Goal: Information Seeking & Learning: Learn about a topic

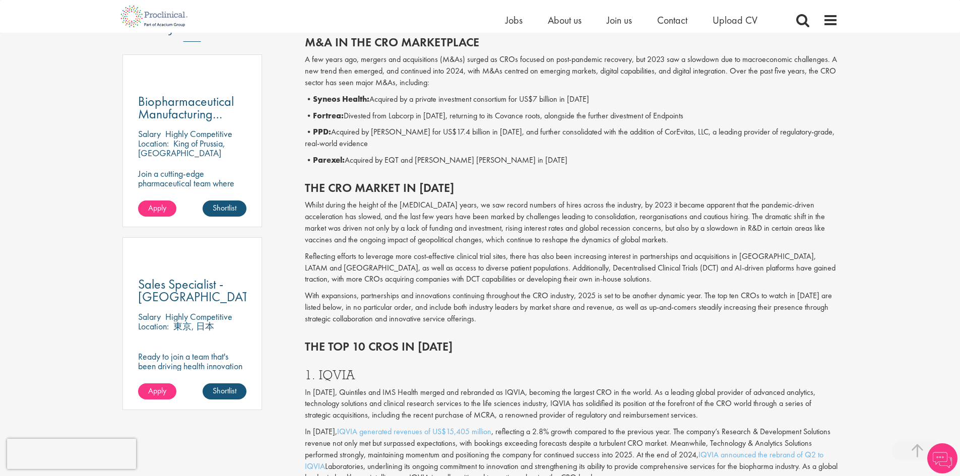
scroll to position [554, 0]
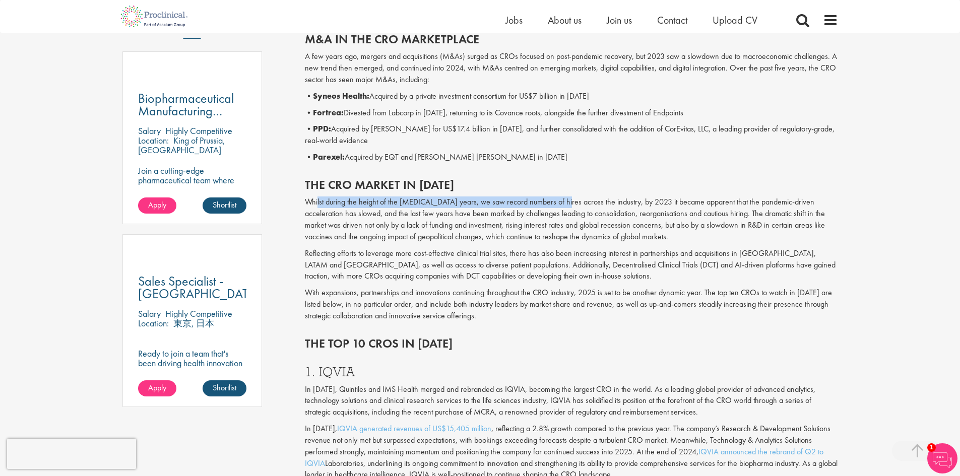
drag, startPoint x: 317, startPoint y: 206, endPoint x: 560, endPoint y: 192, distance: 242.8
click at [560, 192] on div "The CRO market in [DATE] Whilst during the height of the [MEDICAL_DATA] years, …" at bounding box center [571, 247] width 548 height 159
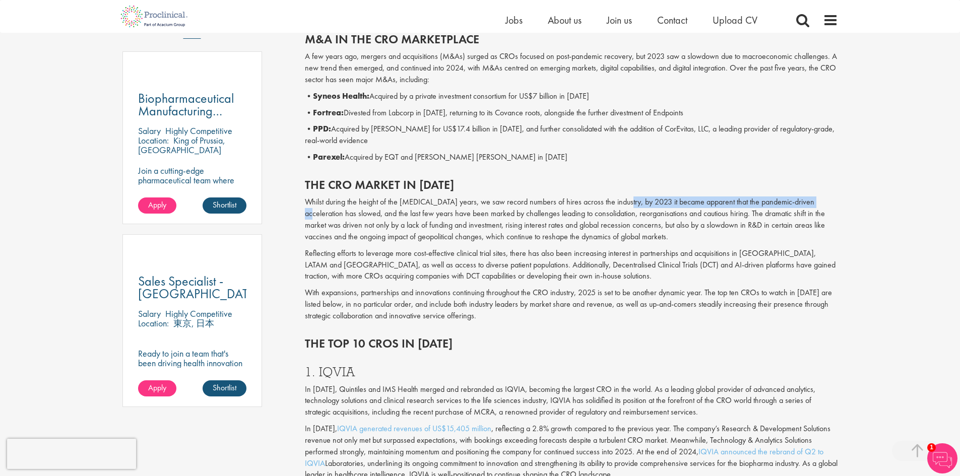
drag, startPoint x: 616, startPoint y: 203, endPoint x: 812, endPoint y: 201, distance: 195.5
click at [812, 201] on p "Whilst during the height of the [MEDICAL_DATA] years, we saw record numbers of …" at bounding box center [571, 220] width 533 height 46
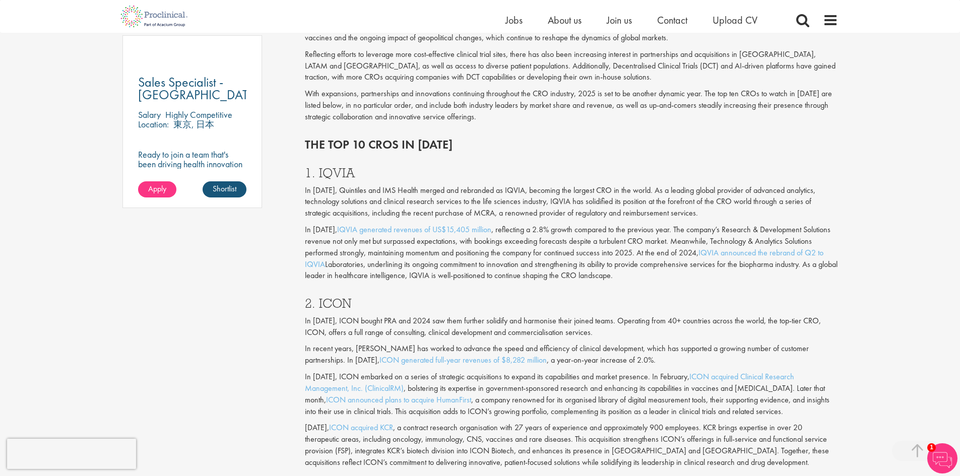
scroll to position [756, 0]
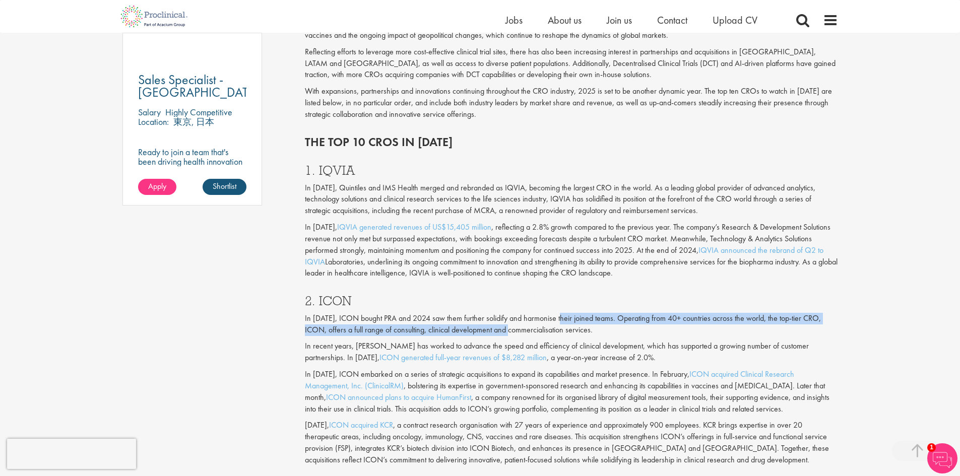
drag, startPoint x: 495, startPoint y: 325, endPoint x: 561, endPoint y: 320, distance: 65.7
click at [561, 320] on p "In [DATE], ICON bought PRA and 2024 saw them further solidify and harmonise the…" at bounding box center [571, 324] width 533 height 23
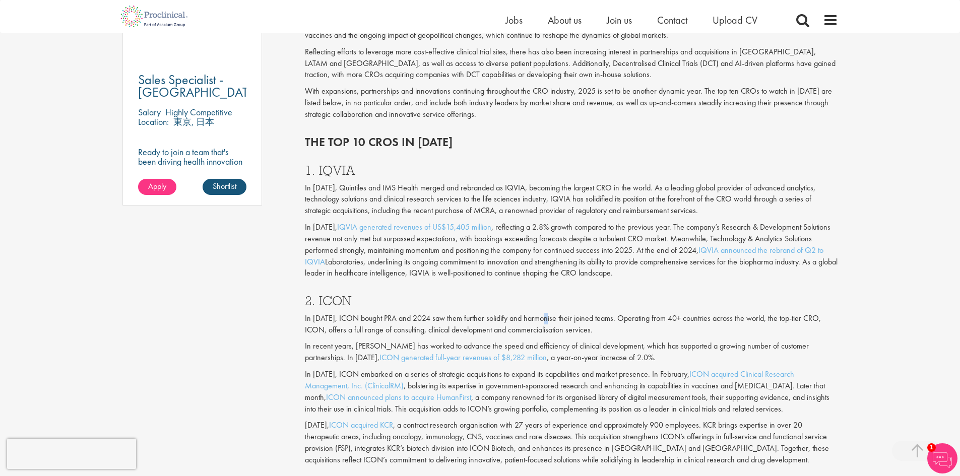
click at [547, 321] on p "In [DATE], ICON bought PRA and 2024 saw them further solidify and harmonise the…" at bounding box center [571, 324] width 533 height 23
drag, startPoint x: 620, startPoint y: 320, endPoint x: 780, endPoint y: 317, distance: 159.8
click at [780, 317] on p "In [DATE], ICON bought PRA and 2024 saw them further solidify and harmonise the…" at bounding box center [571, 324] width 533 height 23
drag, startPoint x: 375, startPoint y: 333, endPoint x: 471, endPoint y: 329, distance: 95.9
click at [471, 329] on p "In [DATE], ICON bought PRA and 2024 saw them further solidify and harmonise the…" at bounding box center [571, 324] width 533 height 23
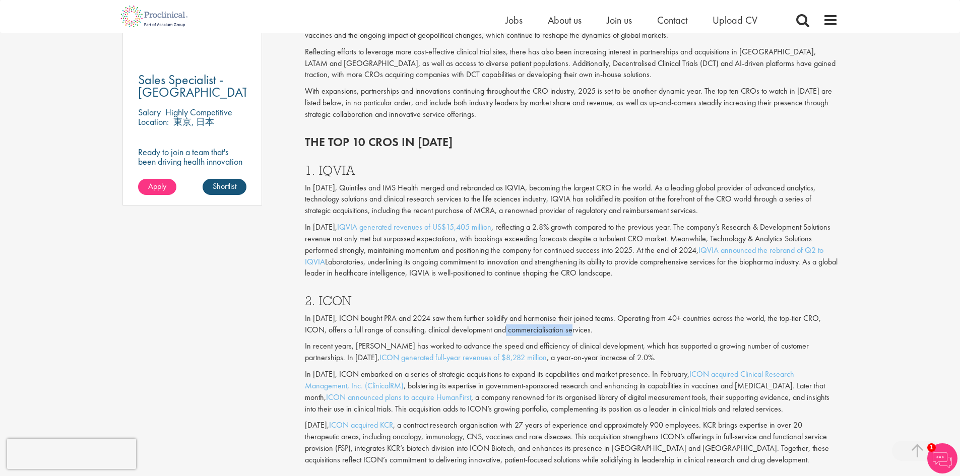
drag, startPoint x: 495, startPoint y: 329, endPoint x: 556, endPoint y: 330, distance: 61.0
click at [556, 325] on p "In [DATE], ICON bought PRA and 2024 saw them further solidify and harmonise the…" at bounding box center [571, 324] width 533 height 23
drag, startPoint x: 553, startPoint y: 359, endPoint x: 569, endPoint y: 355, distance: 16.1
click at [569, 355] on p "In recent years, [PERSON_NAME] has worked to advance the speed and efficiency o…" at bounding box center [571, 352] width 533 height 23
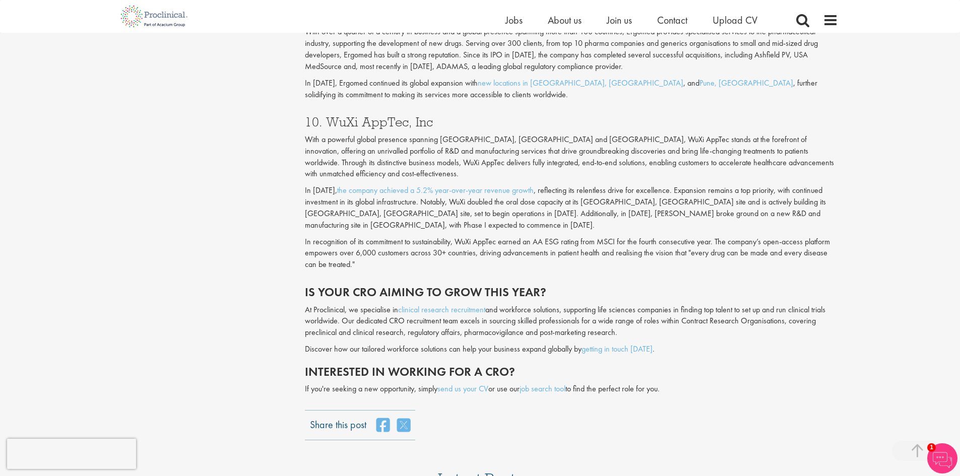
scroll to position [2167, 0]
